Goal: Task Accomplishment & Management: Use online tool/utility

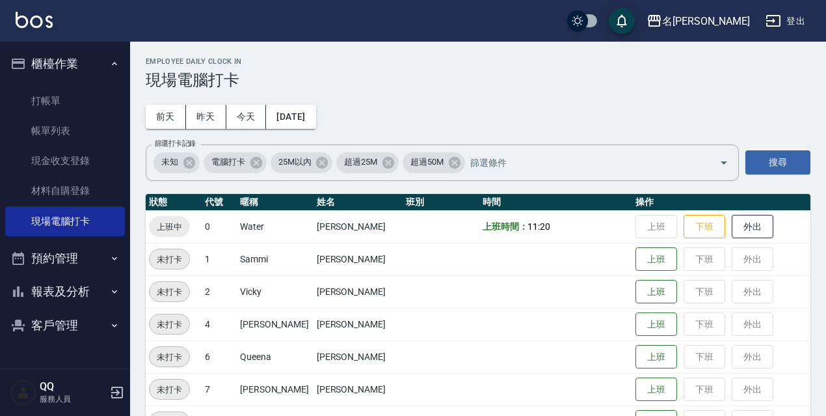
scroll to position [130, 0]
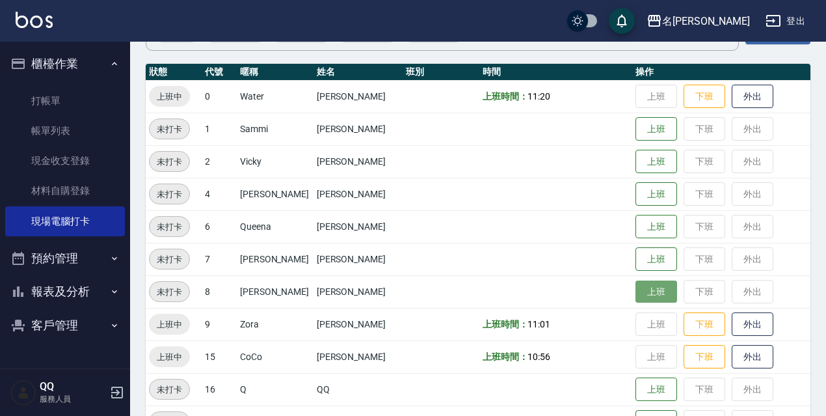
click at [660, 291] on button "上班" at bounding box center [656, 291] width 42 height 23
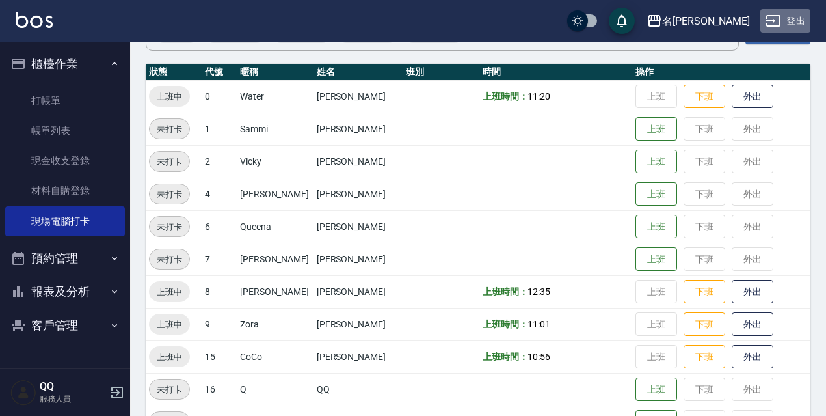
click at [788, 14] on button "登出" at bounding box center [785, 21] width 50 height 24
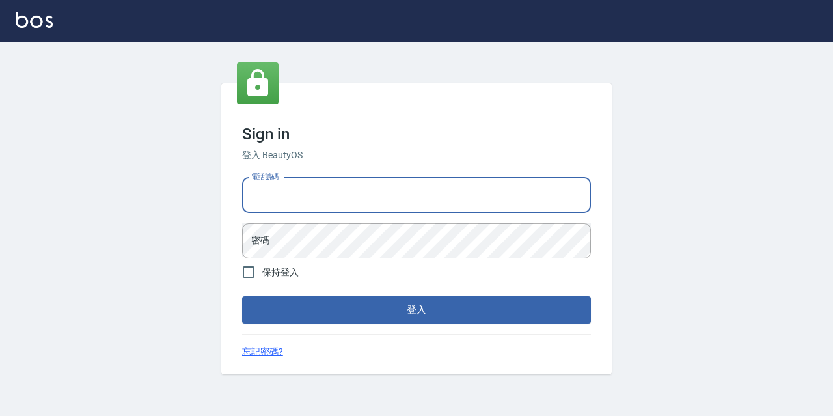
type input "0967388409"
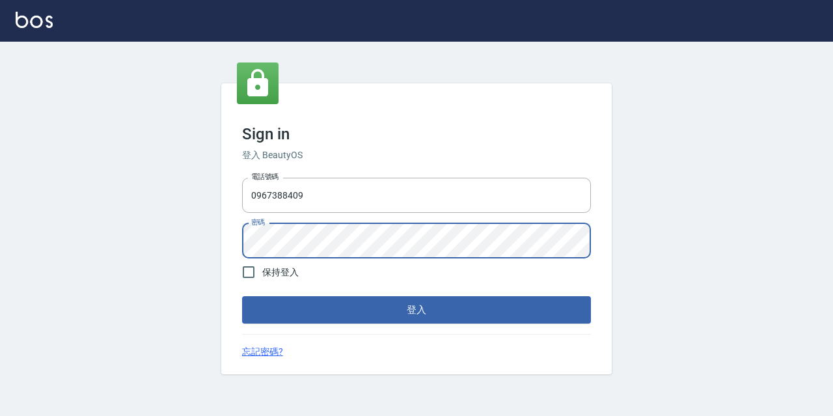
click at [242, 296] on button "登入" at bounding box center [416, 309] width 349 height 27
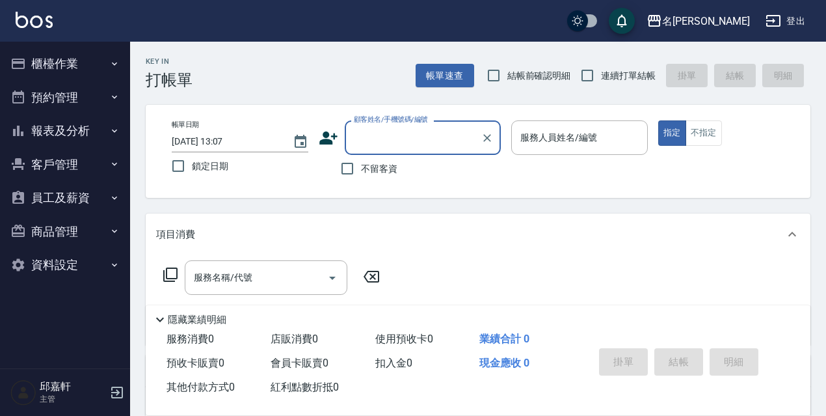
click at [66, 66] on button "櫃檯作業" at bounding box center [65, 64] width 120 height 34
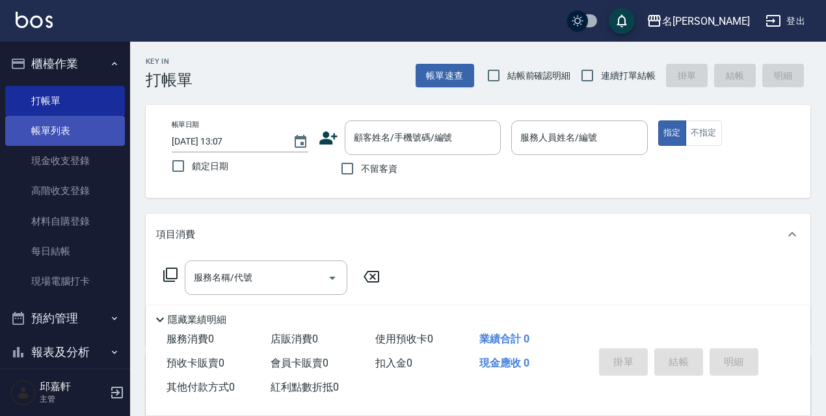
click at [69, 133] on link "帳單列表" at bounding box center [65, 131] width 120 height 30
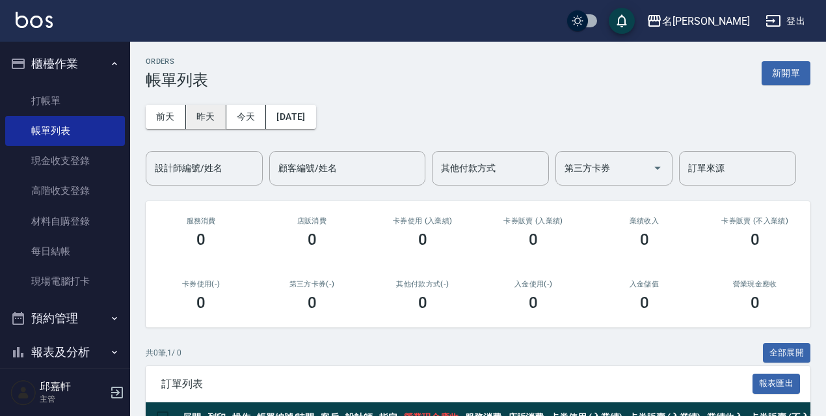
click at [193, 114] on button "昨天" at bounding box center [206, 117] width 40 height 24
click at [166, 123] on button "前天" at bounding box center [166, 117] width 40 height 24
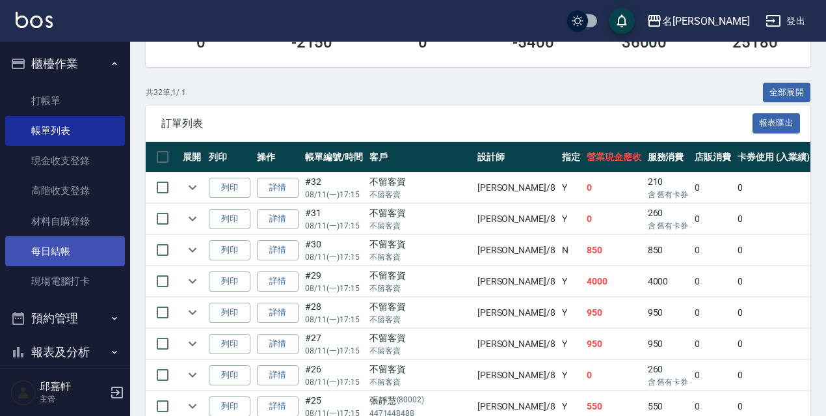
click at [103, 250] on link "每日結帳" at bounding box center [65, 251] width 120 height 30
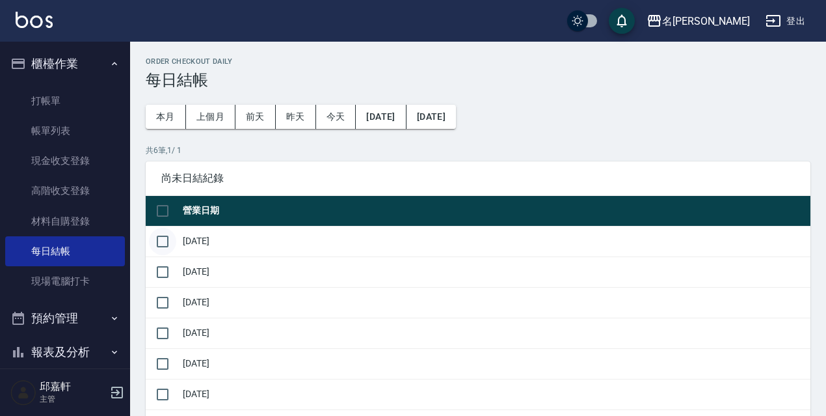
click at [172, 239] on input "checkbox" at bounding box center [162, 241] width 27 height 27
checkbox input "true"
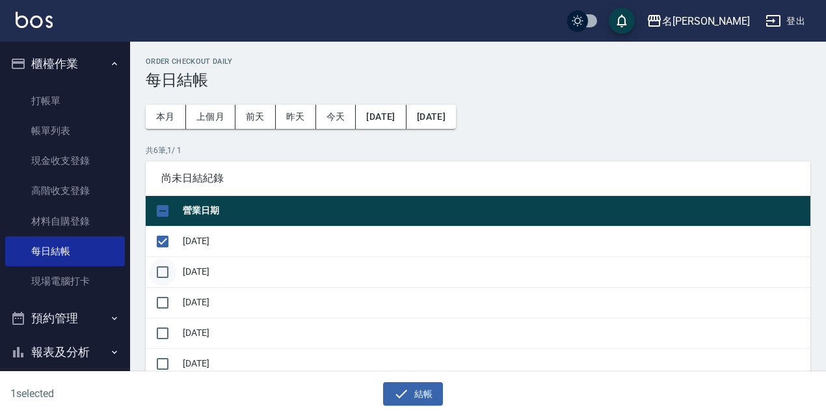
click at [172, 258] on input "checkbox" at bounding box center [162, 271] width 27 height 27
checkbox input "true"
click at [161, 294] on input "checkbox" at bounding box center [162, 302] width 27 height 27
checkbox input "true"
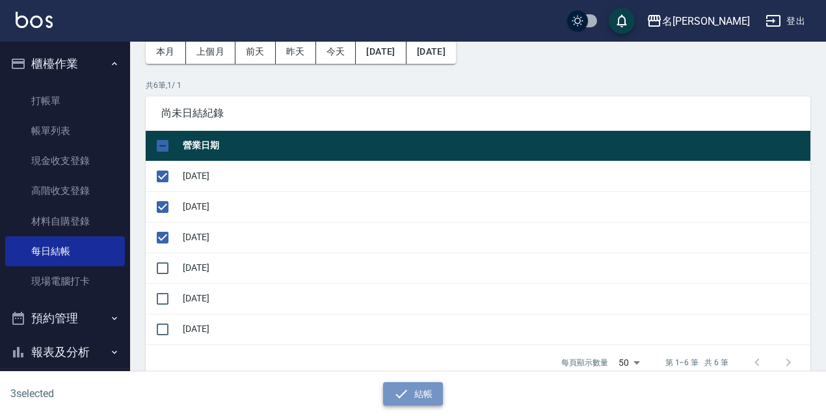
click at [421, 399] on button "結帳" at bounding box center [413, 394] width 60 height 24
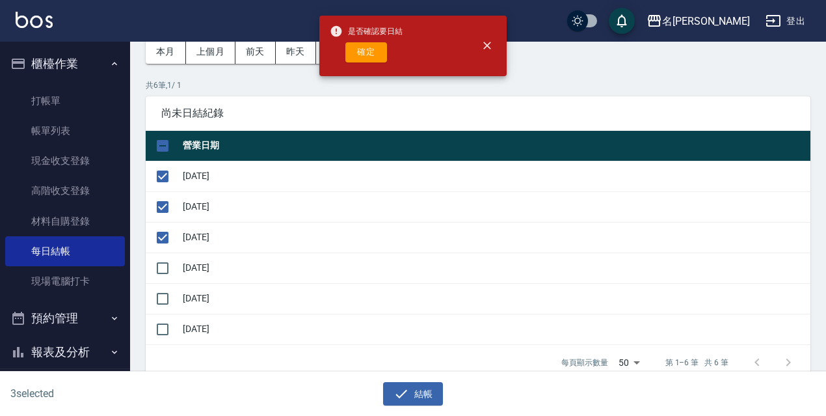
click at [383, 42] on div "是否確認要日結 確定" at bounding box center [366, 46] width 73 height 53
click at [377, 53] on button "確定" at bounding box center [366, 52] width 42 height 20
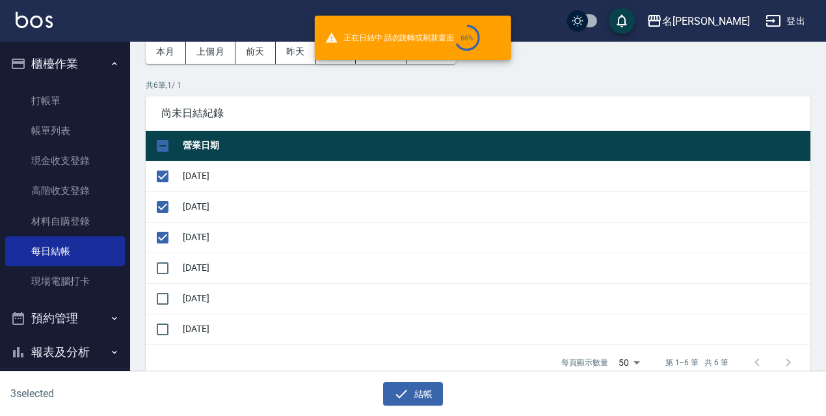
checkbox input "false"
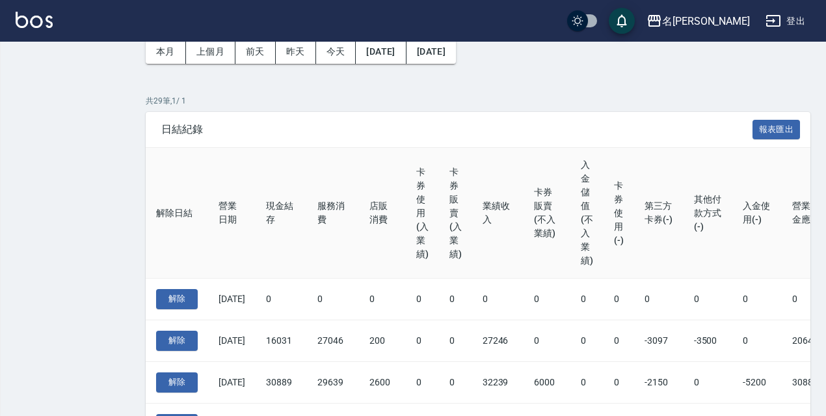
scroll to position [65, 0]
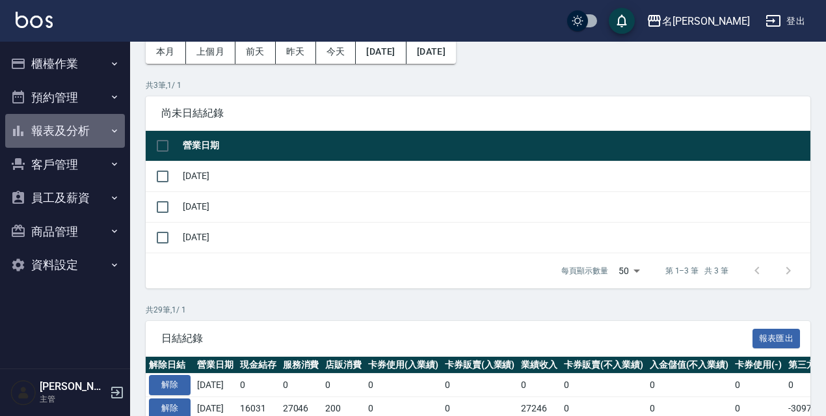
click at [74, 131] on button "報表及分析" at bounding box center [65, 131] width 120 height 34
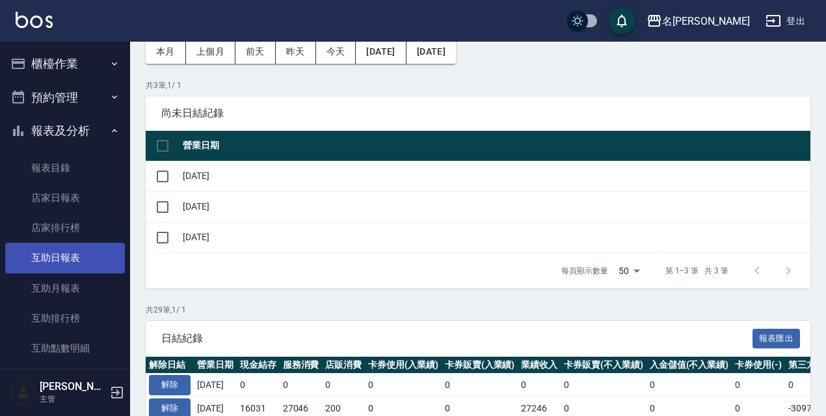
scroll to position [130, 0]
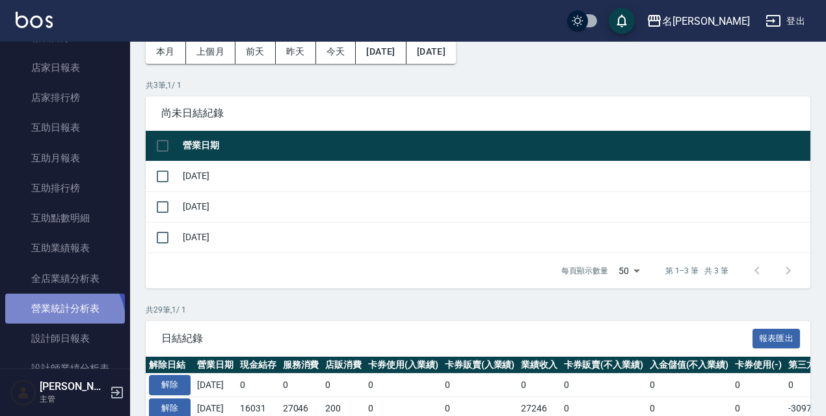
click at [60, 321] on link "營業統計分析表" at bounding box center [65, 308] width 120 height 30
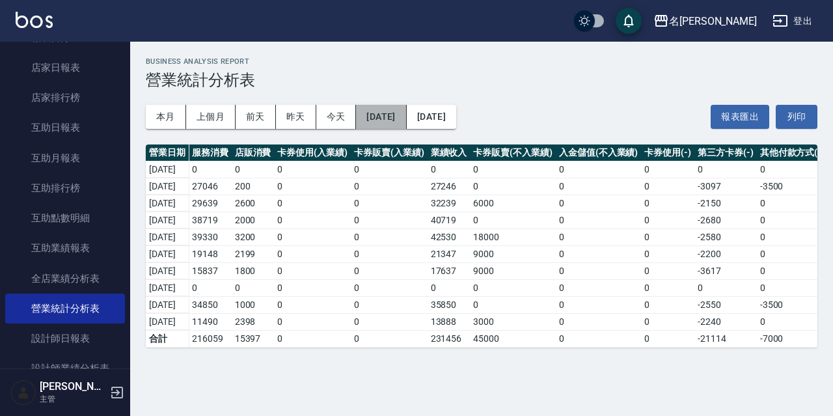
click at [406, 121] on button "[DATE]" at bounding box center [381, 117] width 50 height 24
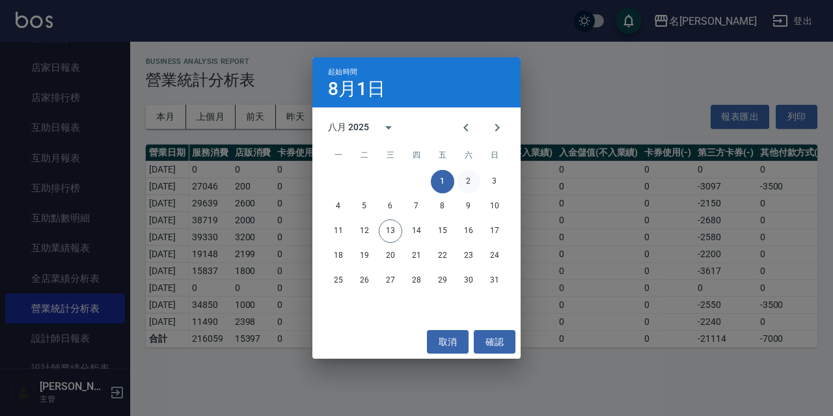
click at [470, 179] on button "2" at bounding box center [468, 181] width 23 height 23
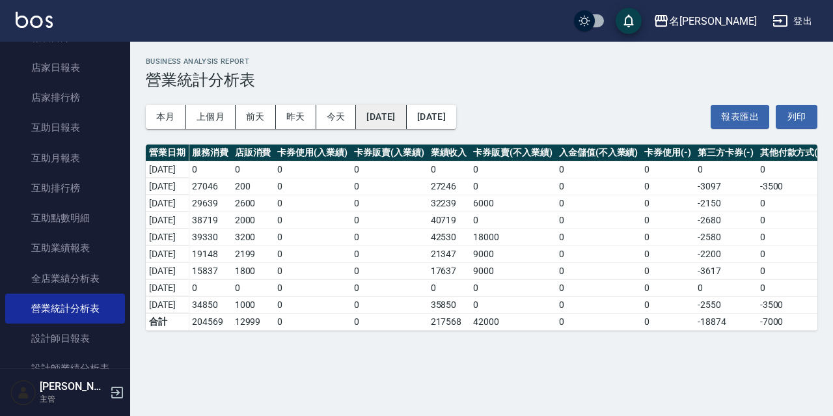
click at [406, 115] on button "[DATE]" at bounding box center [381, 117] width 50 height 24
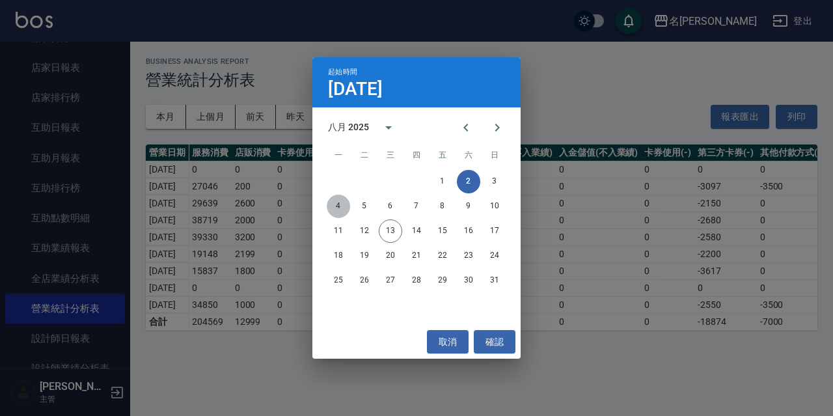
click at [334, 202] on button "4" at bounding box center [338, 205] width 23 height 23
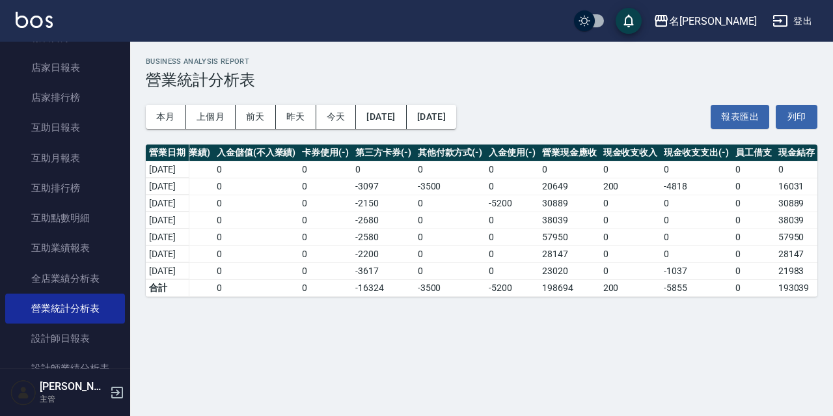
scroll to position [0, 355]
click at [406, 112] on button "[DATE]" at bounding box center [381, 117] width 50 height 24
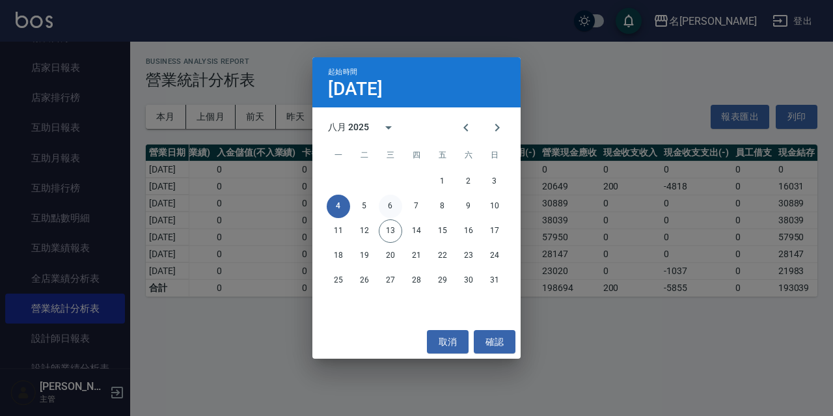
click at [390, 204] on button "6" at bounding box center [390, 205] width 23 height 23
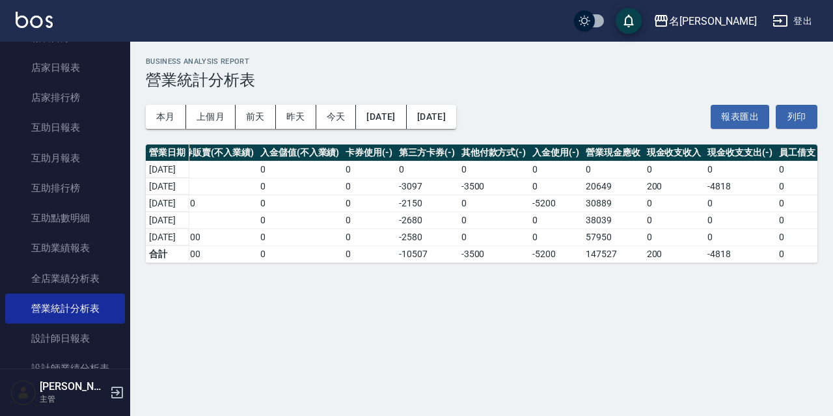
scroll to position [0, 355]
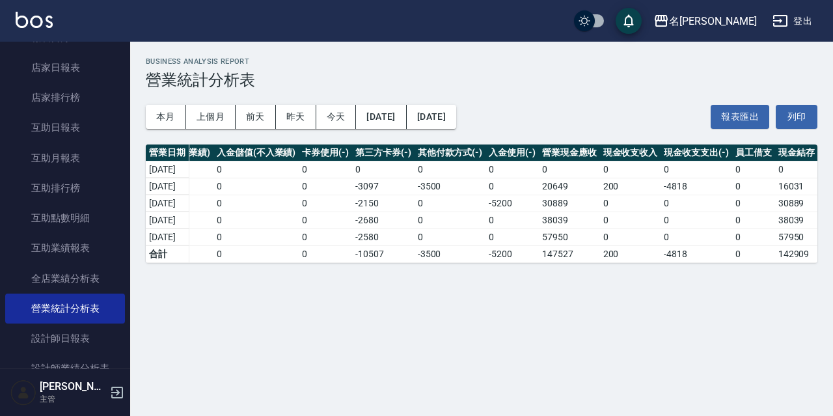
click at [809, 240] on td "57950" at bounding box center [796, 236] width 43 height 17
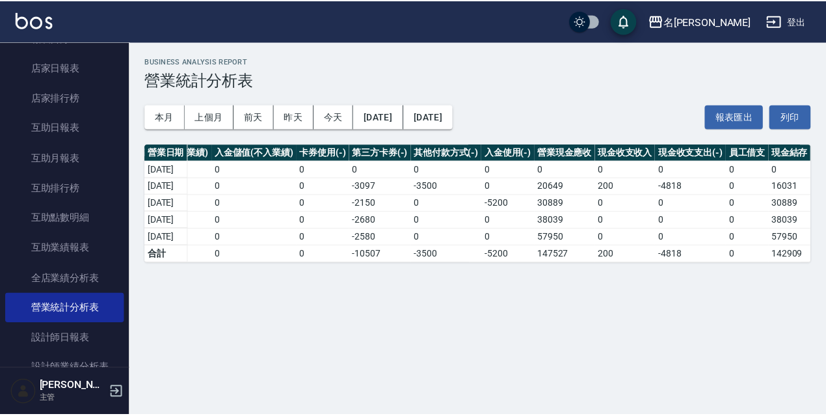
scroll to position [260, 0]
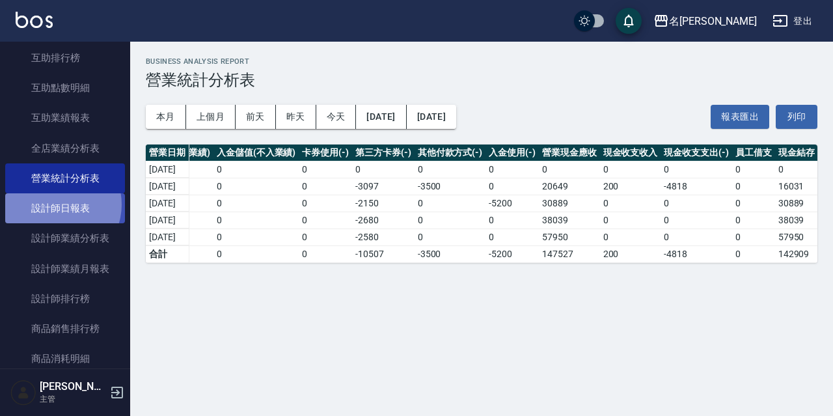
click at [55, 204] on link "設計師日報表" at bounding box center [65, 208] width 120 height 30
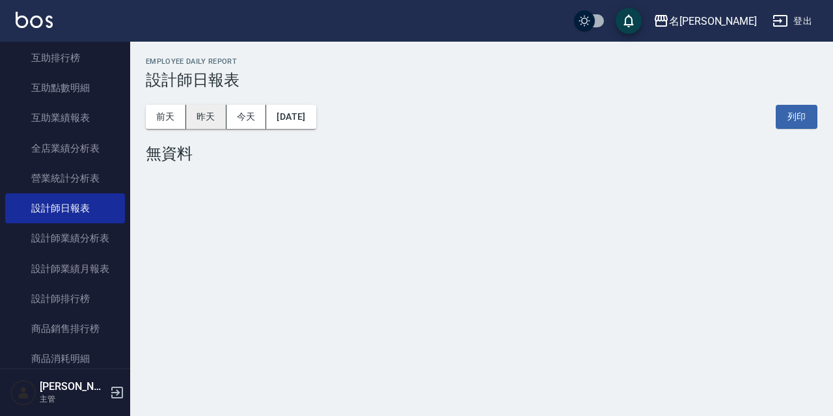
click at [215, 118] on button "昨天" at bounding box center [206, 117] width 40 height 24
click at [205, 111] on button "昨天" at bounding box center [206, 117] width 40 height 24
click at [209, 116] on button "昨天" at bounding box center [206, 117] width 40 height 24
click at [150, 123] on button "前天" at bounding box center [166, 117] width 40 height 24
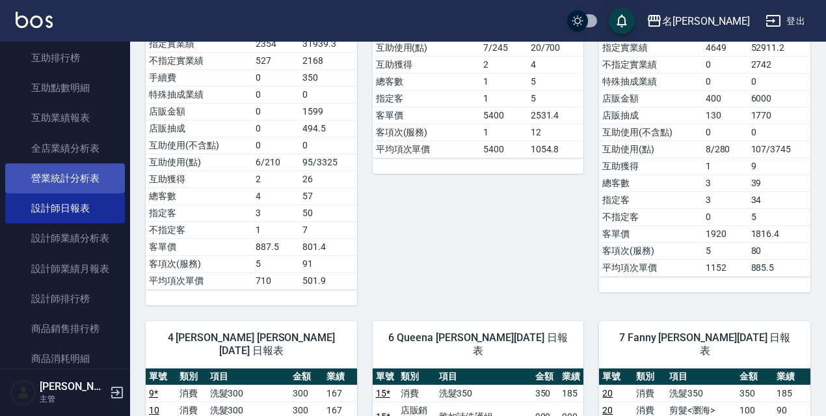
scroll to position [195, 0]
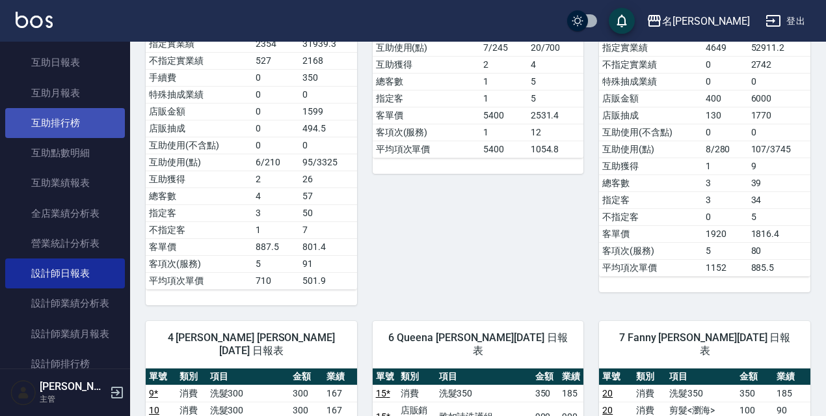
click at [64, 123] on link "互助排行榜" at bounding box center [65, 123] width 120 height 30
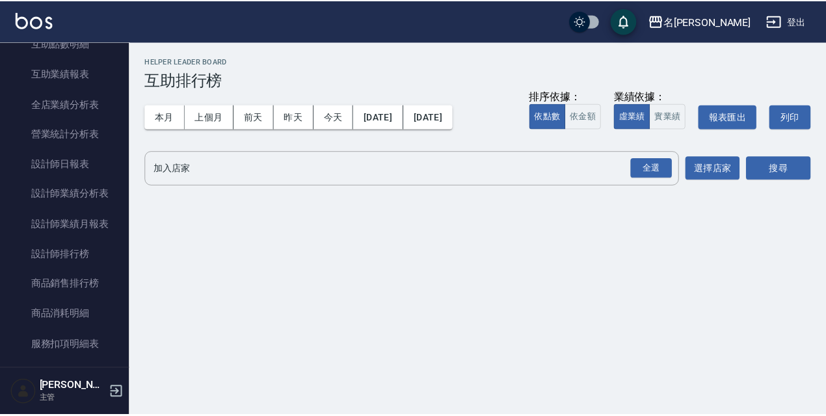
scroll to position [250, 0]
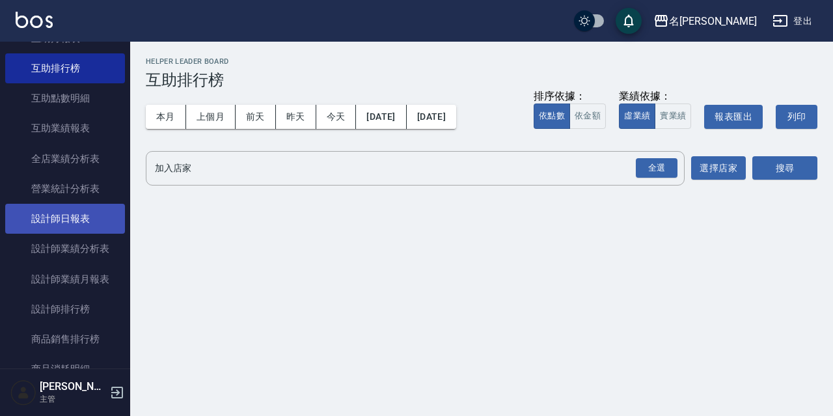
click at [65, 225] on link "設計師日報表" at bounding box center [65, 219] width 120 height 30
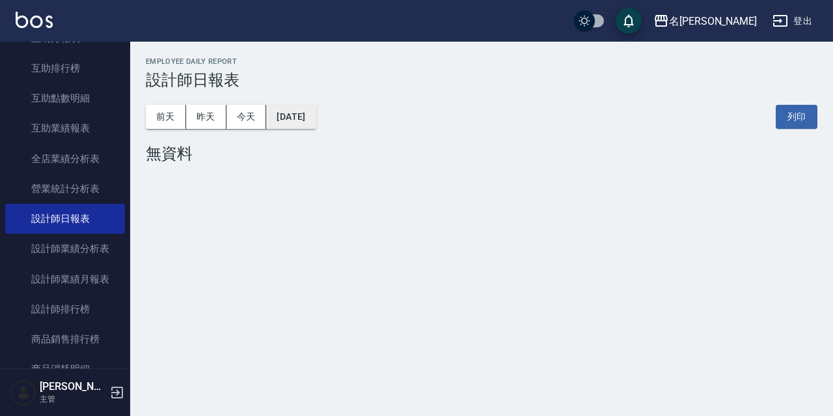
click at [315, 116] on button "[DATE]" at bounding box center [290, 117] width 49 height 24
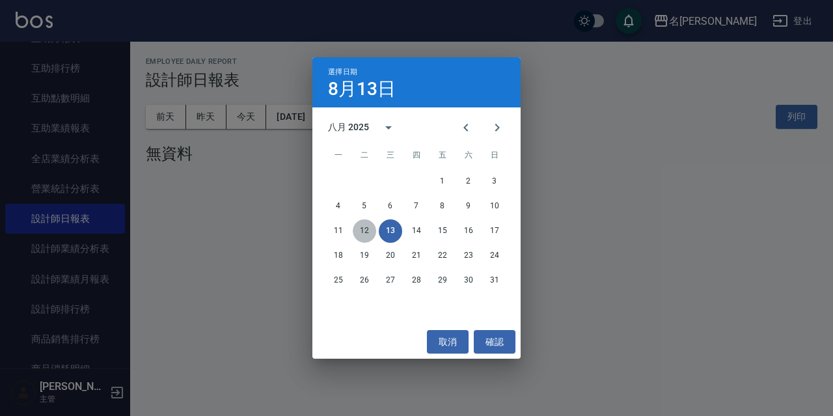
click at [368, 231] on button "12" at bounding box center [364, 230] width 23 height 23
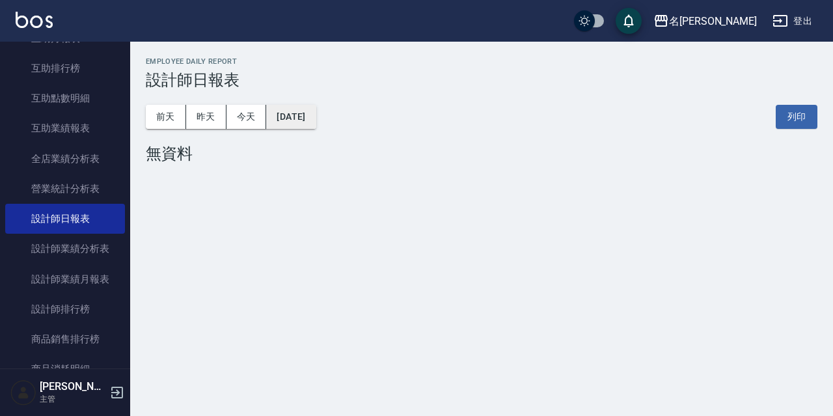
click at [311, 122] on button "[DATE]" at bounding box center [290, 117] width 49 height 24
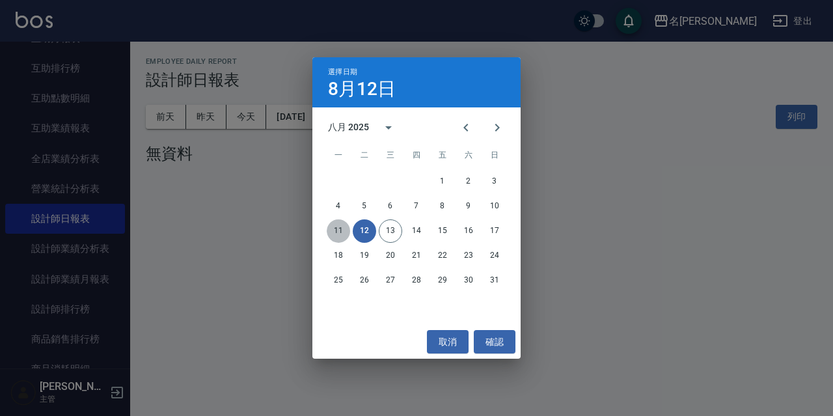
click at [334, 228] on button "11" at bounding box center [338, 230] width 23 height 23
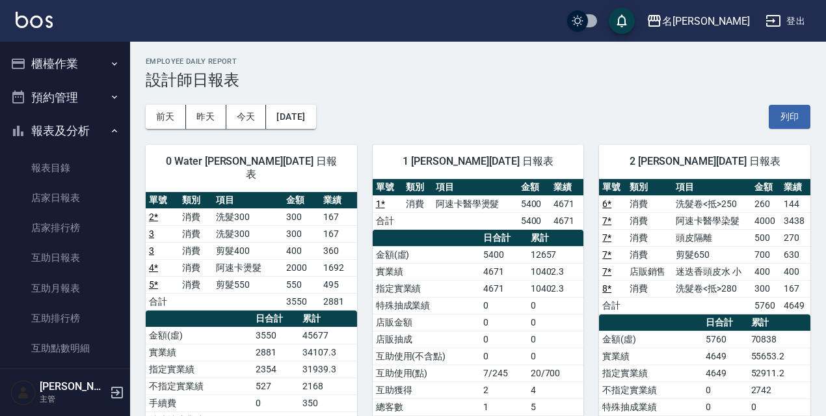
click at [72, 96] on button "預約管理" at bounding box center [65, 98] width 120 height 34
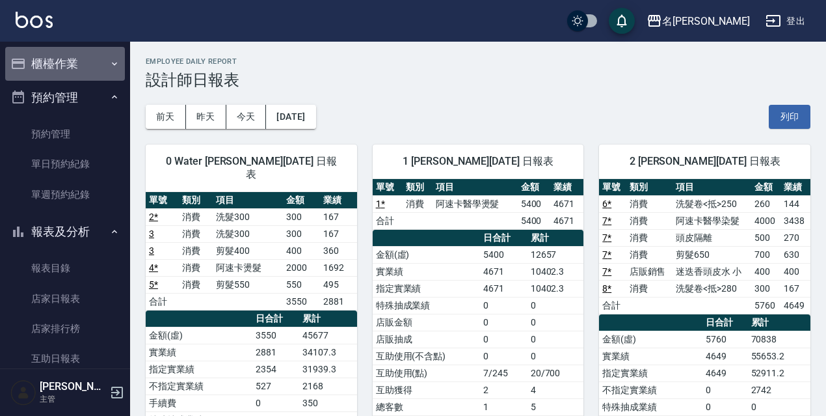
click at [88, 65] on button "櫃檯作業" at bounding box center [65, 64] width 120 height 34
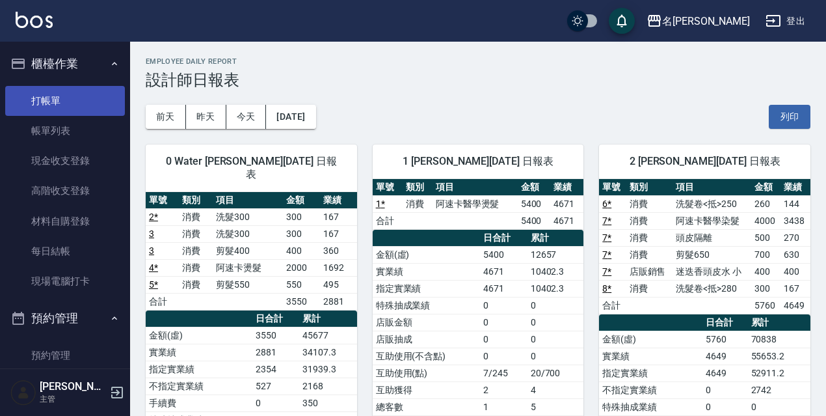
click at [77, 96] on link "打帳單" at bounding box center [65, 101] width 120 height 30
